Goal: Find specific fact

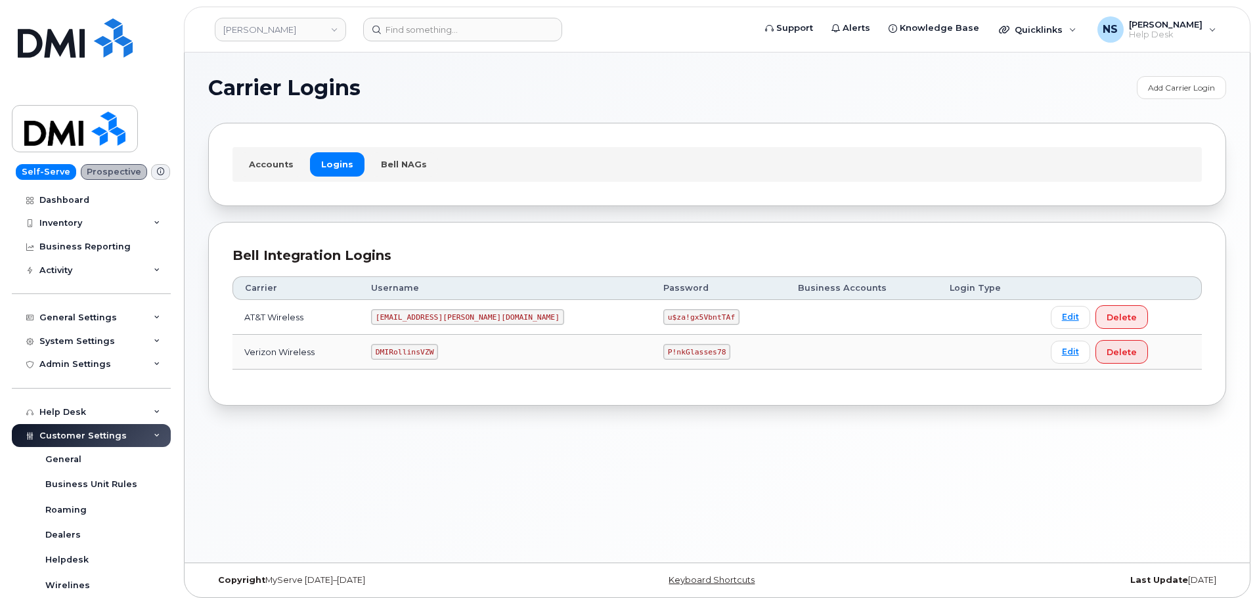
click at [441, 315] on code "[EMAIL_ADDRESS][PERSON_NAME][DOMAIN_NAME]" at bounding box center [467, 317] width 193 height 16
copy code "[EMAIL_ADDRESS][PERSON_NAME][DOMAIN_NAME]"
click at [663, 325] on code "u$za!gx5VbntTAf" at bounding box center [701, 317] width 76 height 16
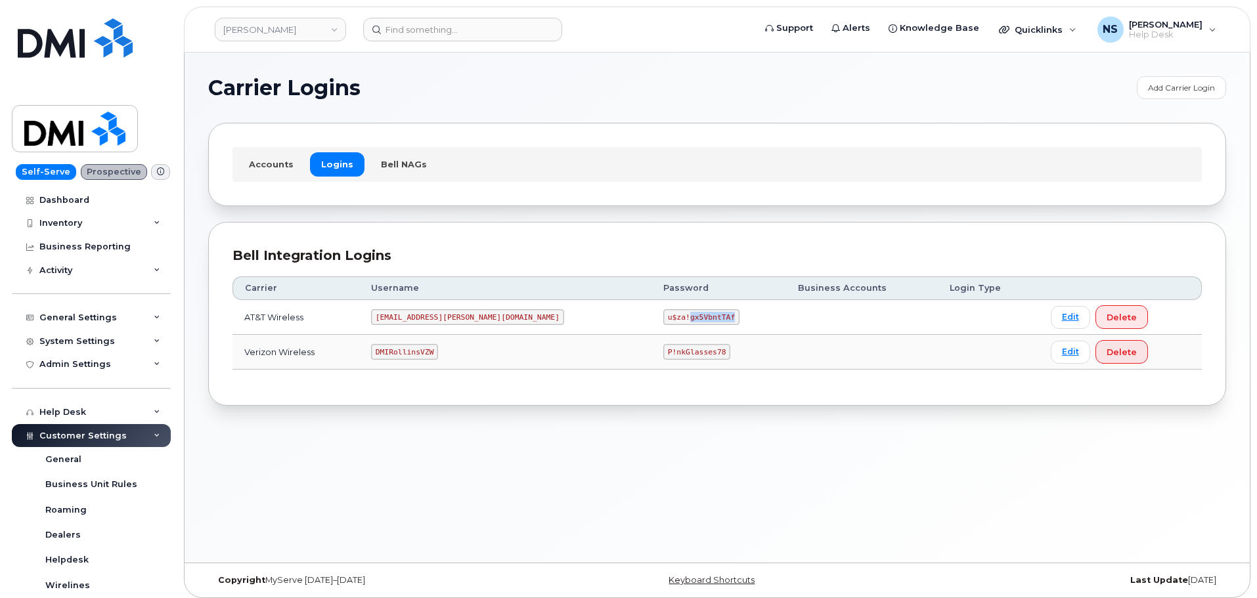
click at [663, 325] on code "u$za!gx5VbntTAf" at bounding box center [701, 317] width 76 height 16
click at [663, 324] on code "u$za!gx5VbntTAf" at bounding box center [701, 317] width 76 height 16
copy code "u$za!gx5VbntTAf"
